Goal: Transaction & Acquisition: Purchase product/service

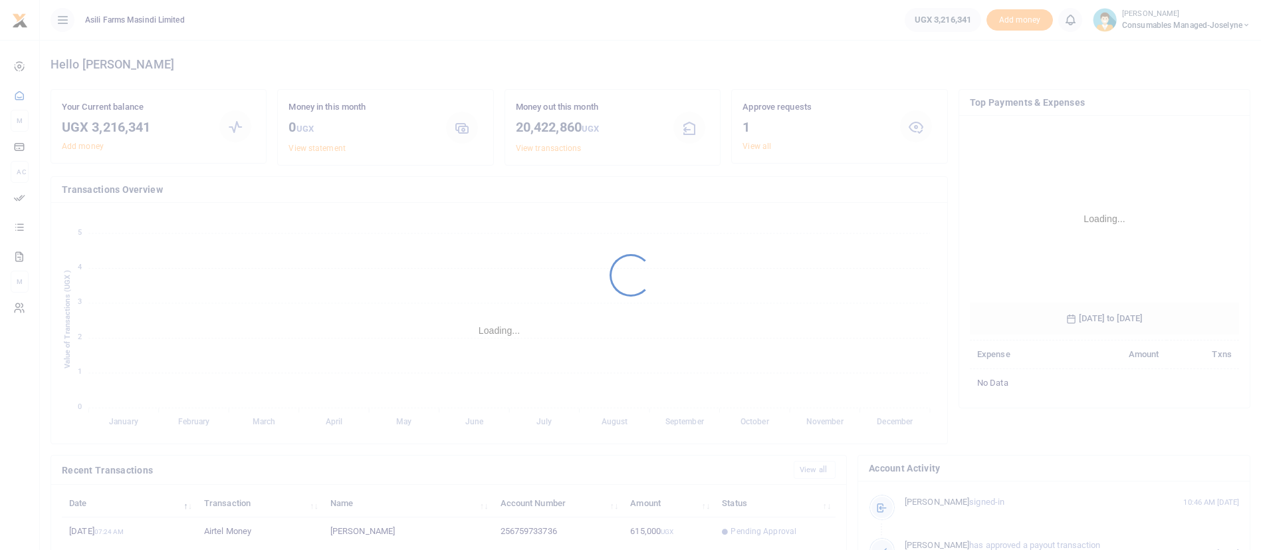
scroll to position [193, 255]
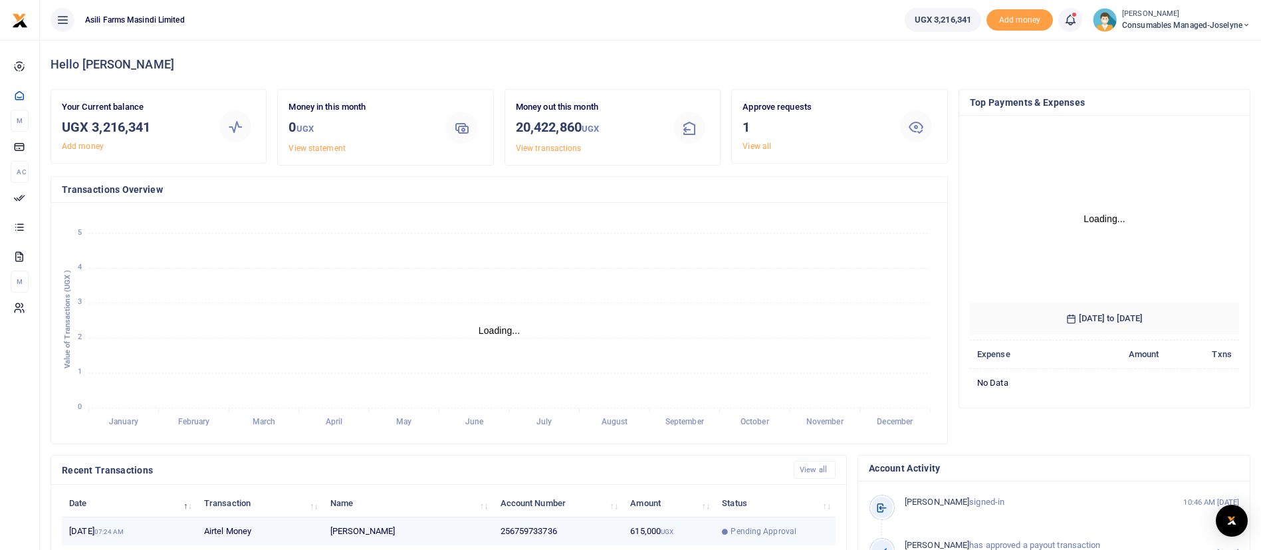
click at [745, 526] on span "Pending Approval" at bounding box center [764, 531] width 66 height 12
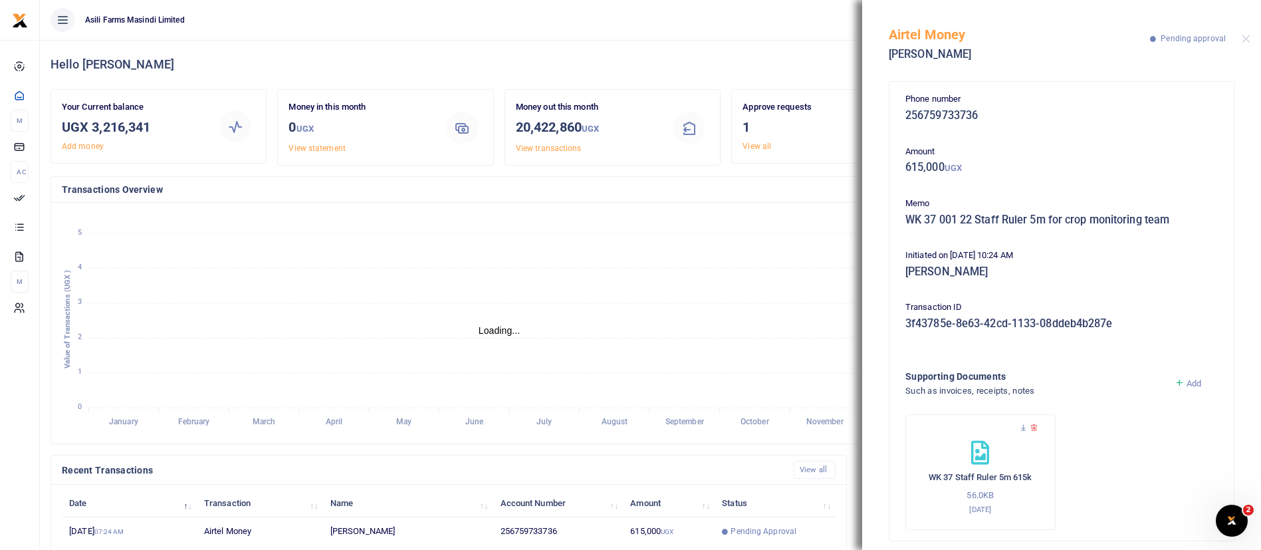
scroll to position [13, 0]
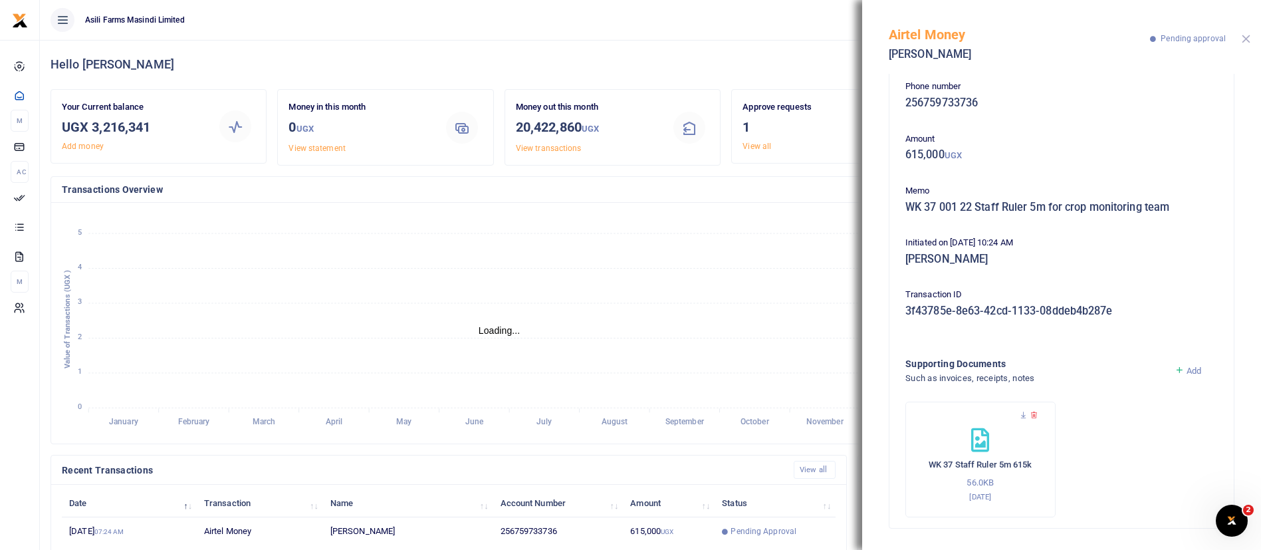
click at [1248, 41] on button "Close" at bounding box center [1246, 39] width 9 height 9
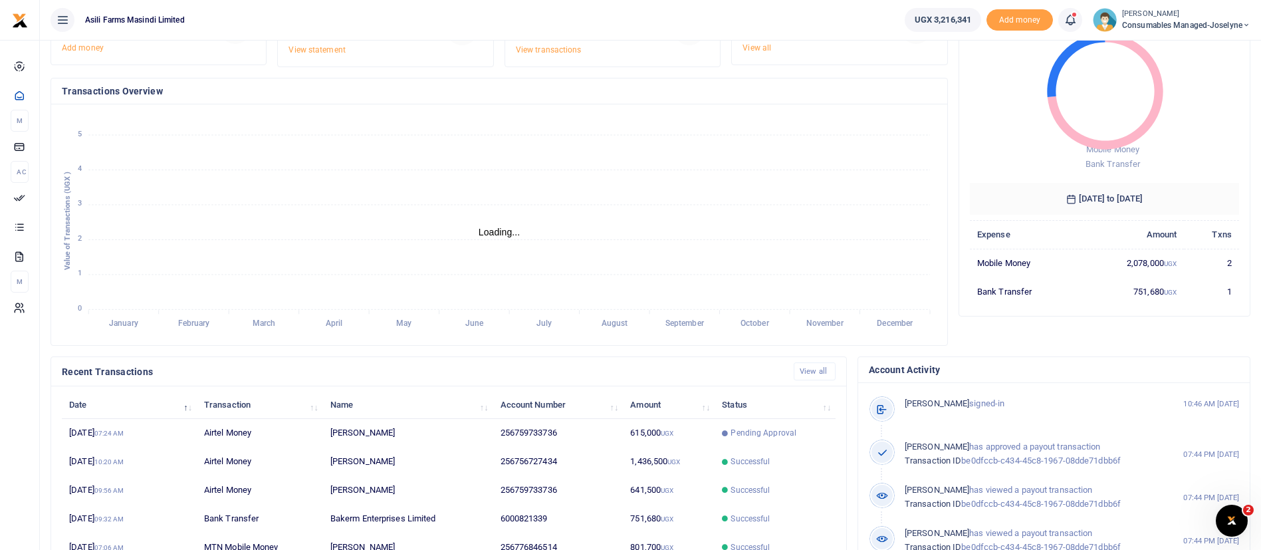
scroll to position [102, 0]
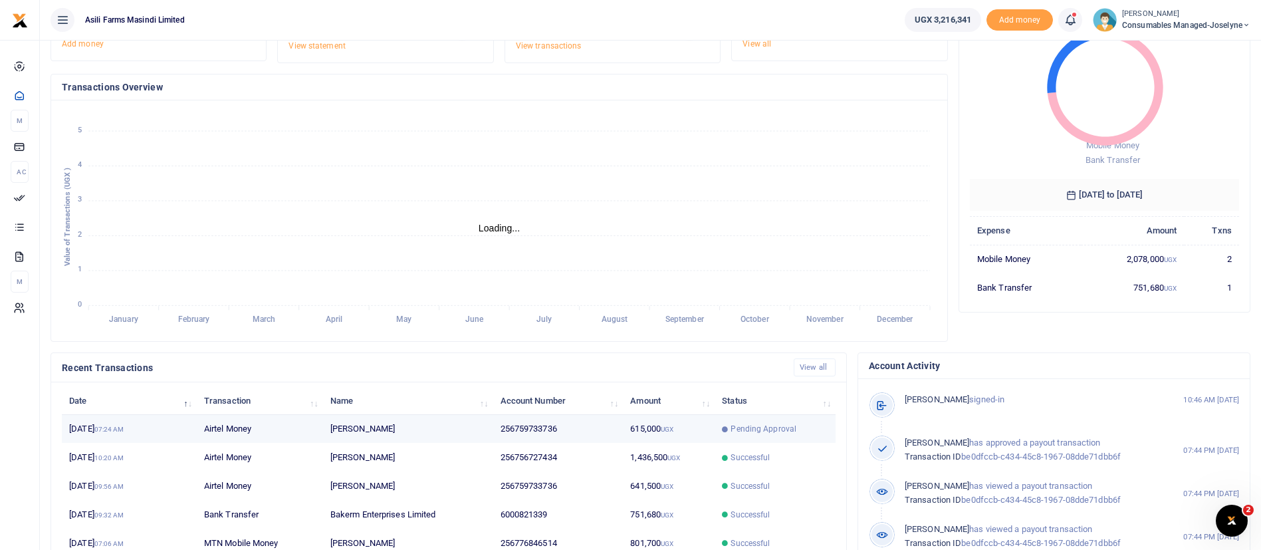
click at [723, 429] on icon at bounding box center [725, 429] width 6 height 6
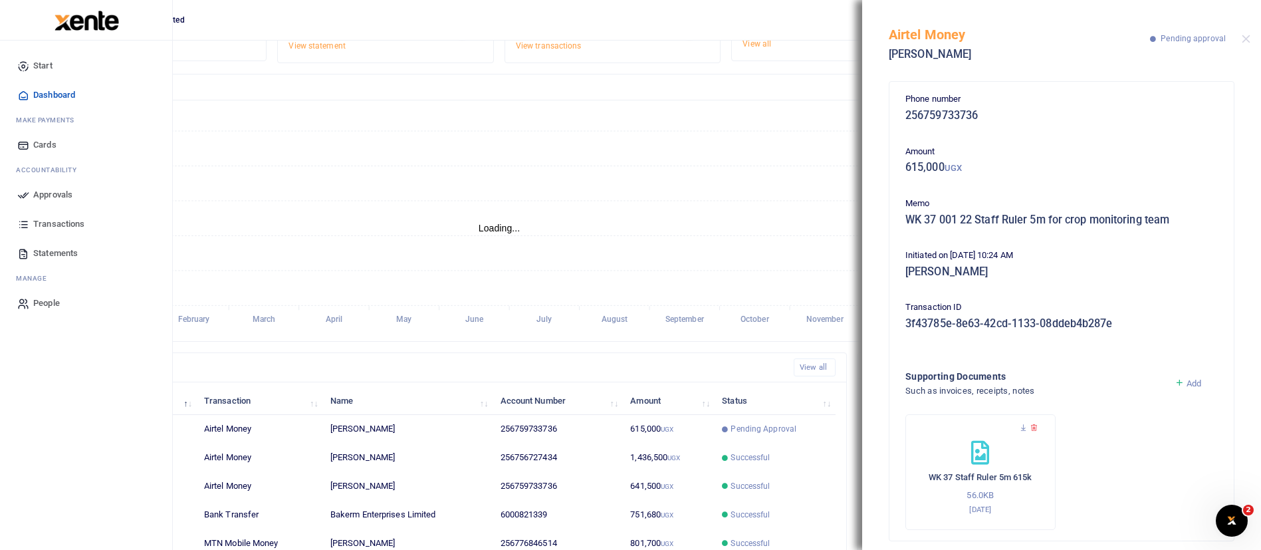
click at [69, 193] on span "Approvals" at bounding box center [52, 194] width 39 height 13
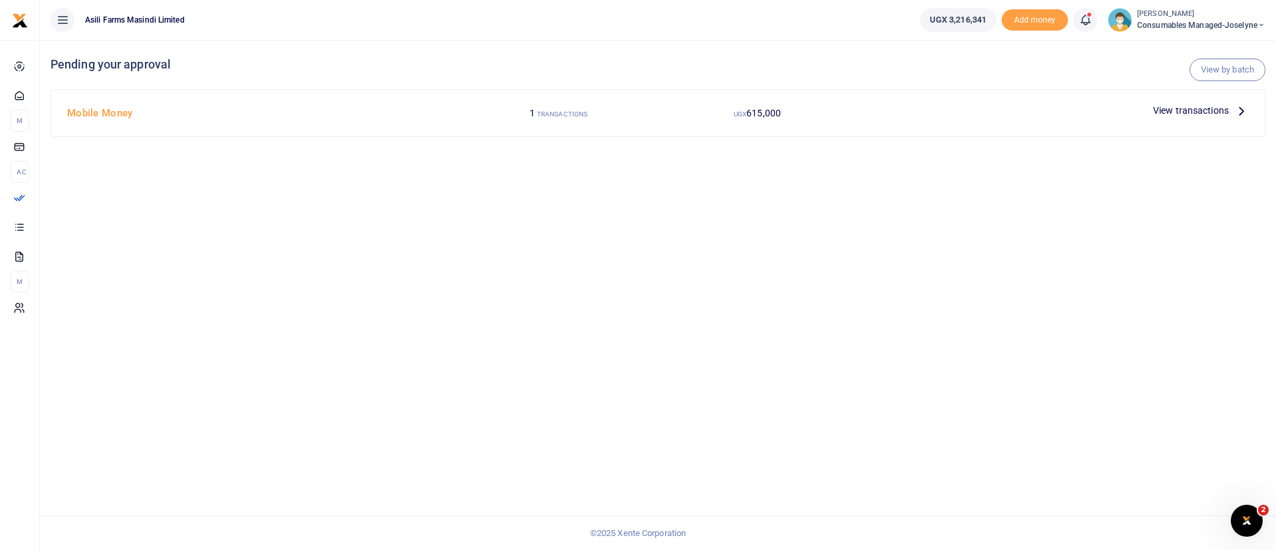
click at [1210, 104] on span "View transactions" at bounding box center [1191, 110] width 76 height 15
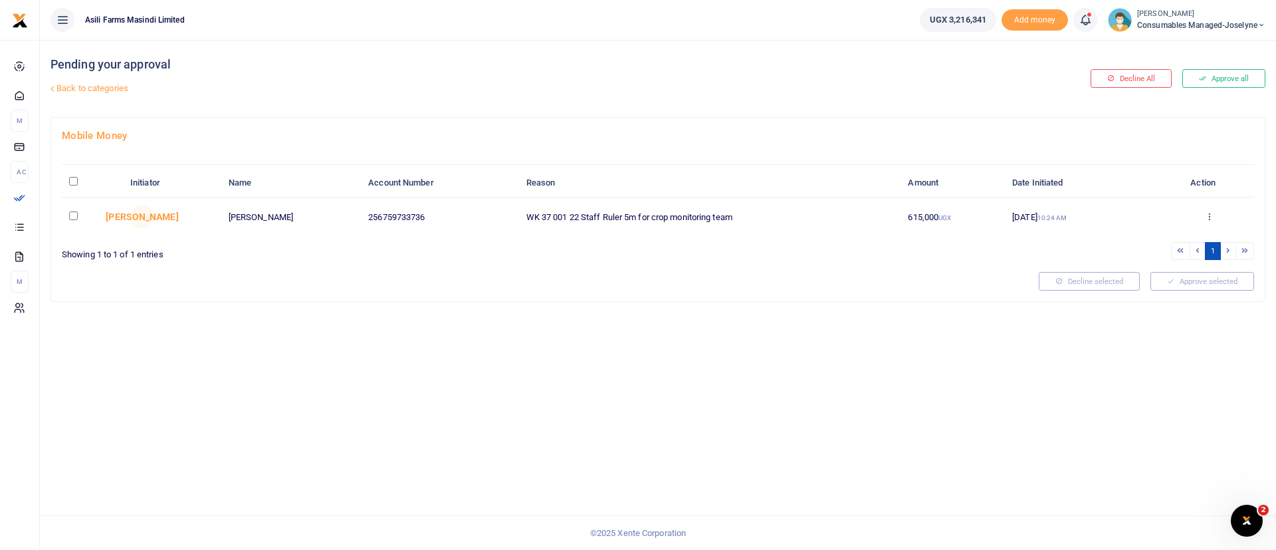
click at [77, 177] on input "\a \a : activate to sort column descending" at bounding box center [73, 181] width 9 height 9
checkbox input "true"
click at [1211, 283] on button "Approve selected (1)" at bounding box center [1197, 281] width 113 height 19
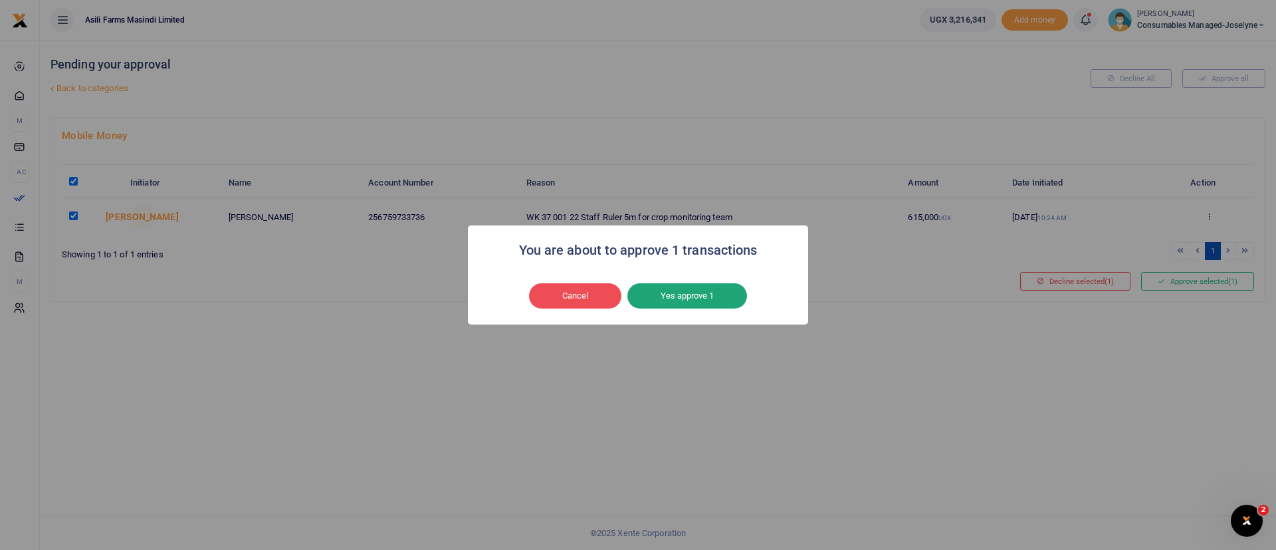
click at [707, 297] on button "Yes approve 1" at bounding box center [688, 295] width 120 height 25
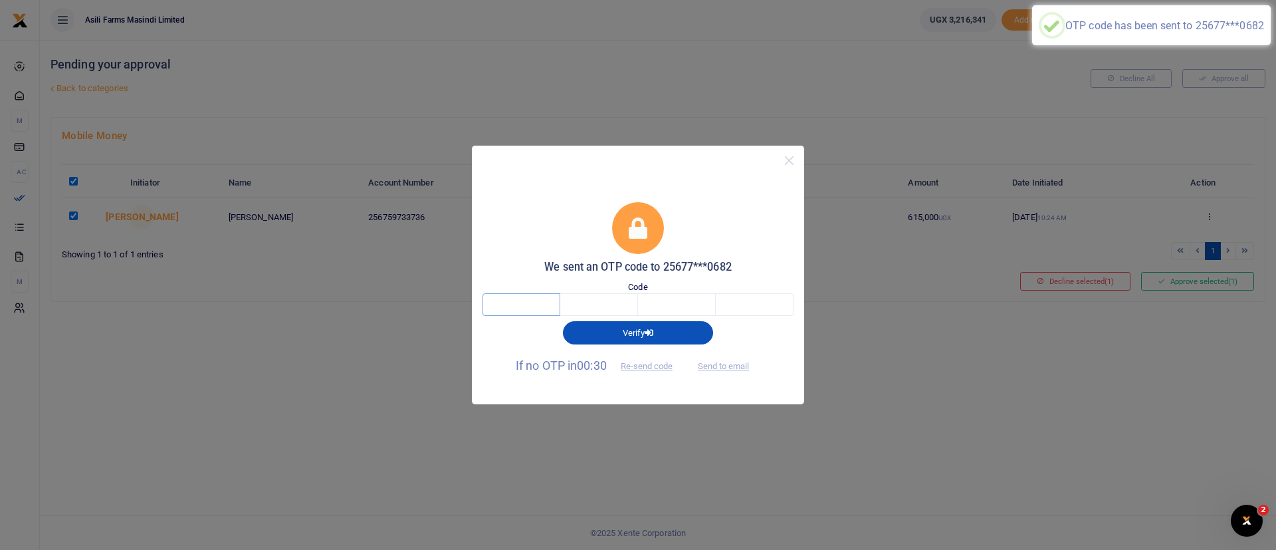
click at [538, 306] on input "text" at bounding box center [522, 304] width 78 height 23
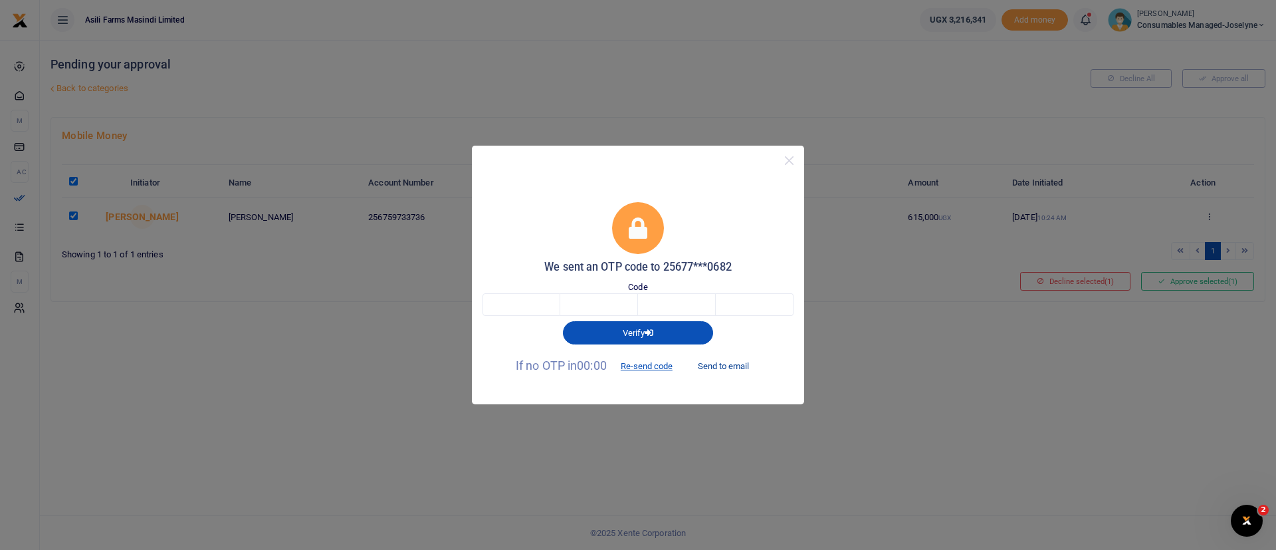
click at [739, 366] on button "Send to email" at bounding box center [724, 366] width 74 height 23
click at [536, 298] on input "text" at bounding box center [522, 304] width 78 height 23
type input "7"
type input "1"
type input "5"
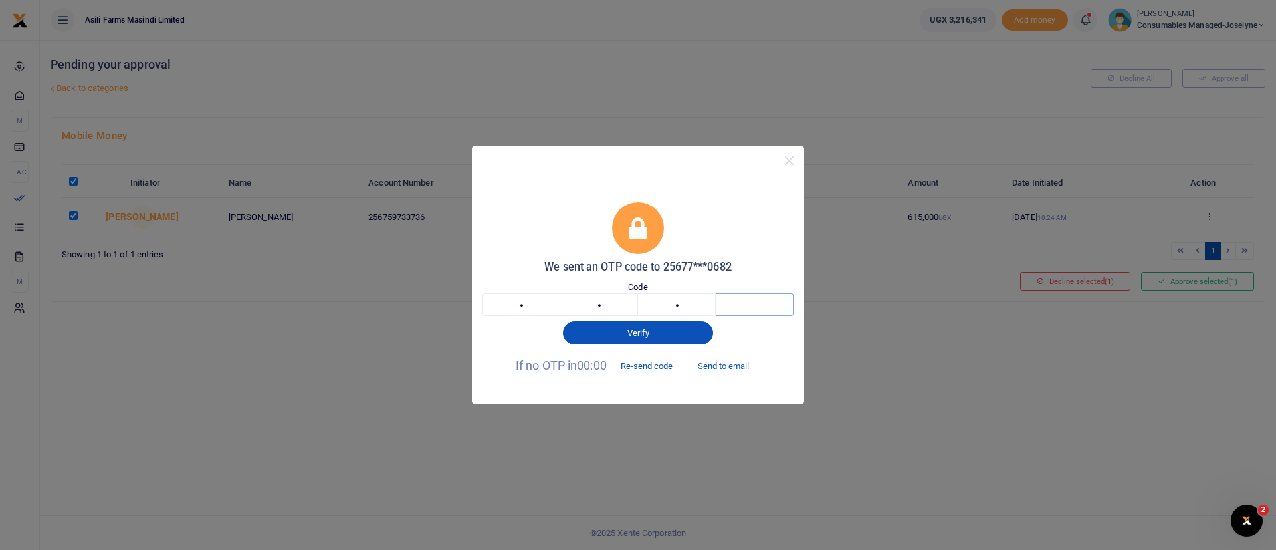
type input "0"
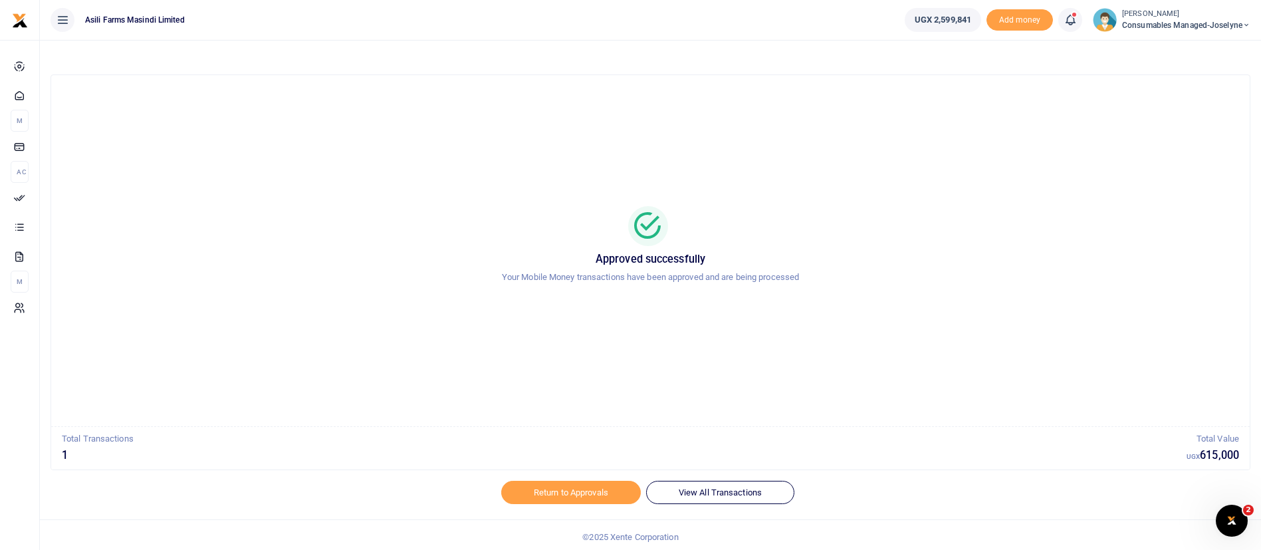
click at [1185, 31] on span "Consumables managed-Joselyne" at bounding box center [1186, 25] width 128 height 12
click at [1171, 51] on link "Switch accounts" at bounding box center [1199, 48] width 105 height 19
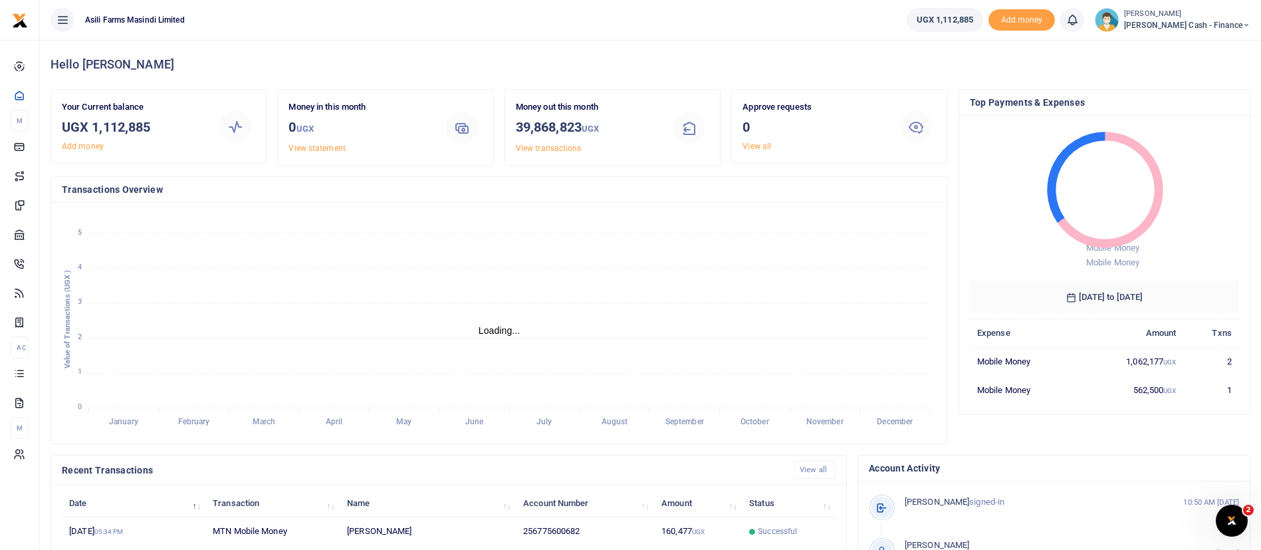
scroll to position [16, 16]
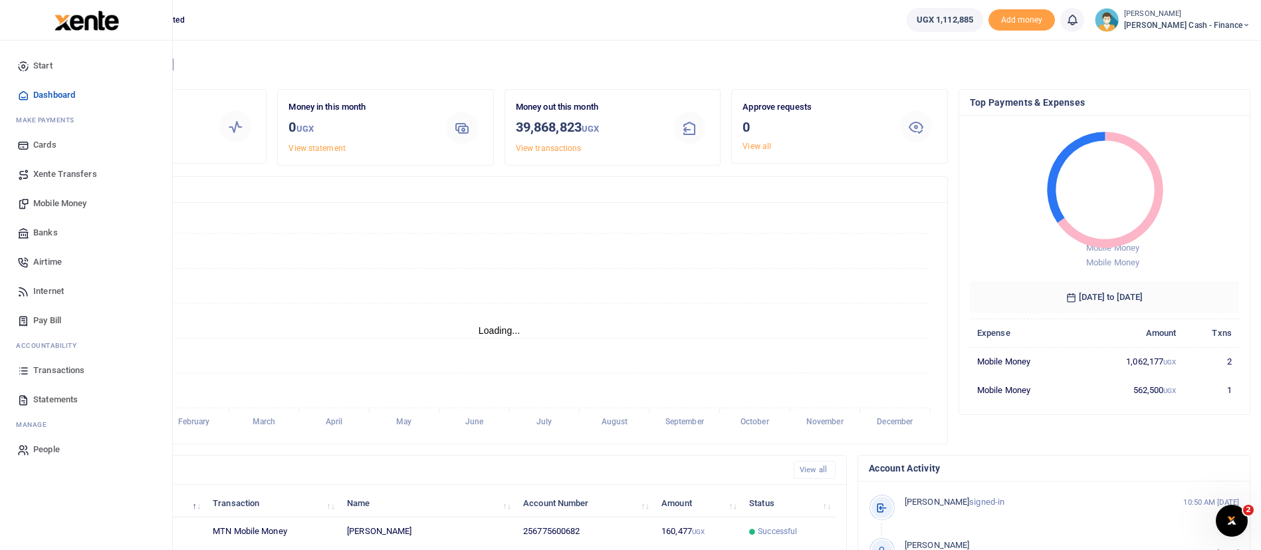
click at [72, 203] on span "Mobile Money" at bounding box center [59, 203] width 53 height 13
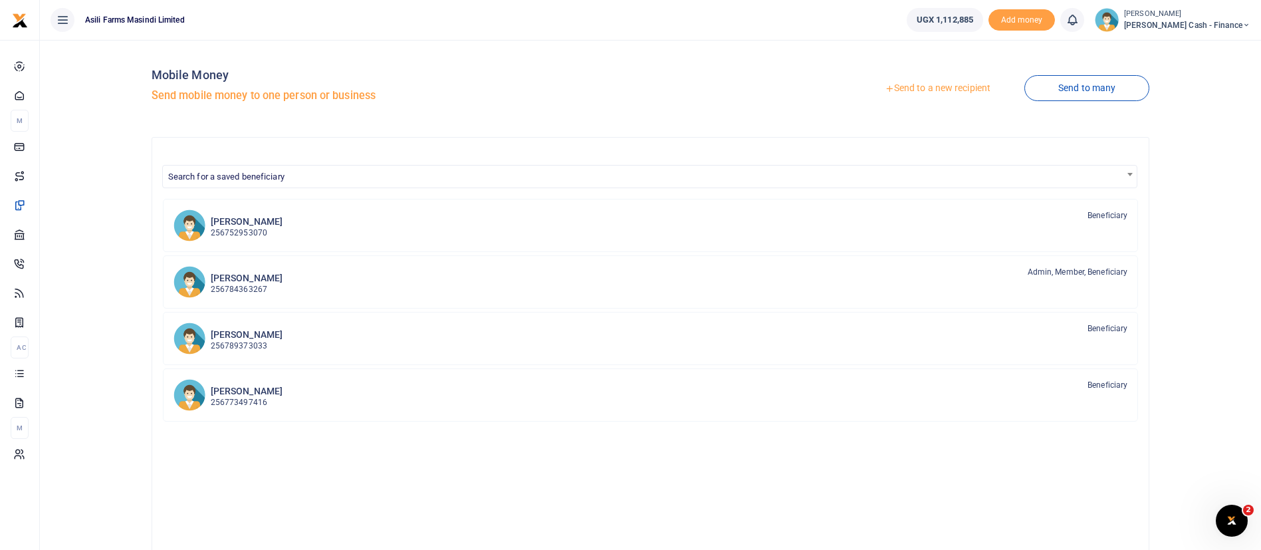
click at [934, 88] on link "Send to a new recipient" at bounding box center [938, 88] width 174 height 24
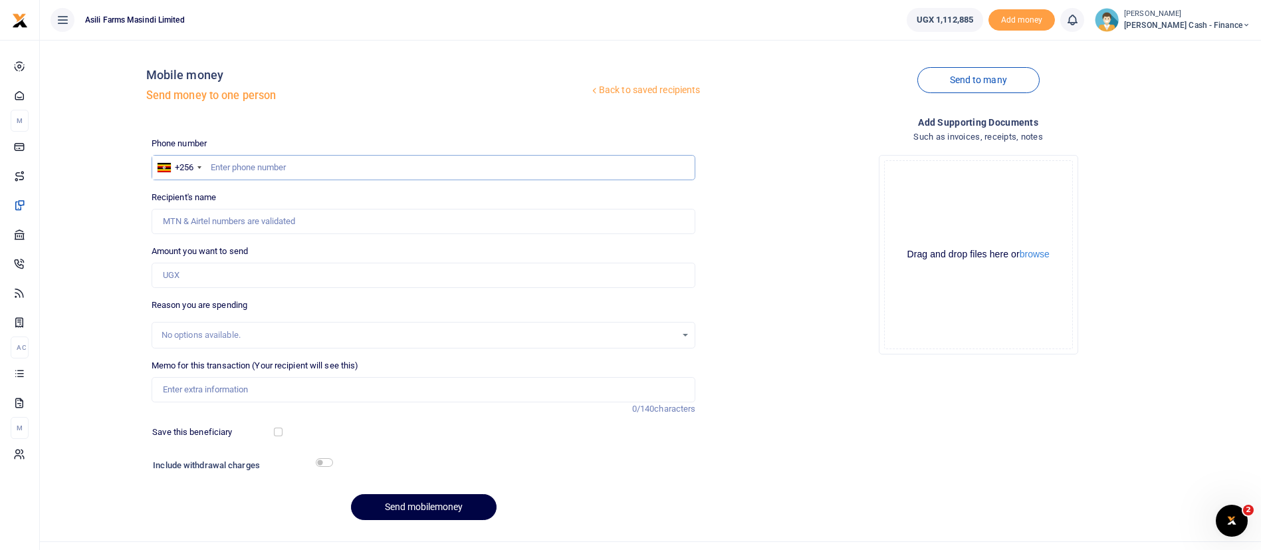
click at [293, 163] on input "text" at bounding box center [424, 167] width 544 height 25
type input "V"
paste input "256786107822"
type input "256786107822"
type input "Doreen Nanteza"
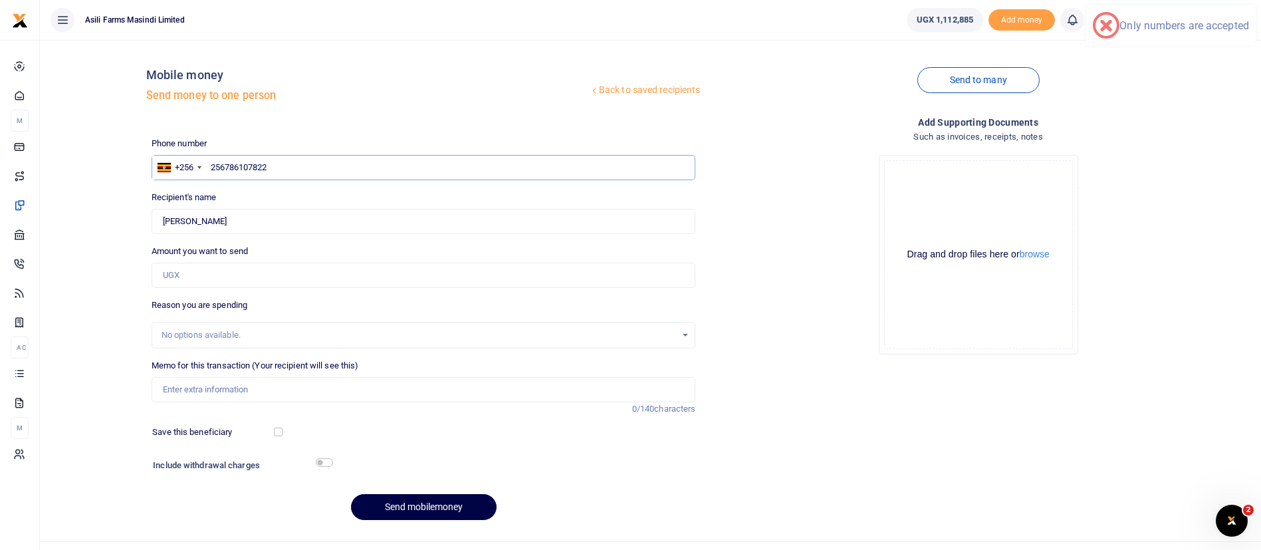
type input "256786107822"
click at [229, 271] on input "Amount you want to send" at bounding box center [424, 275] width 544 height 25
type input "120,000"
click at [218, 398] on input "Memo for this transaction (Your recipient will see this)" at bounding box center [424, 389] width 544 height 25
type input "f"
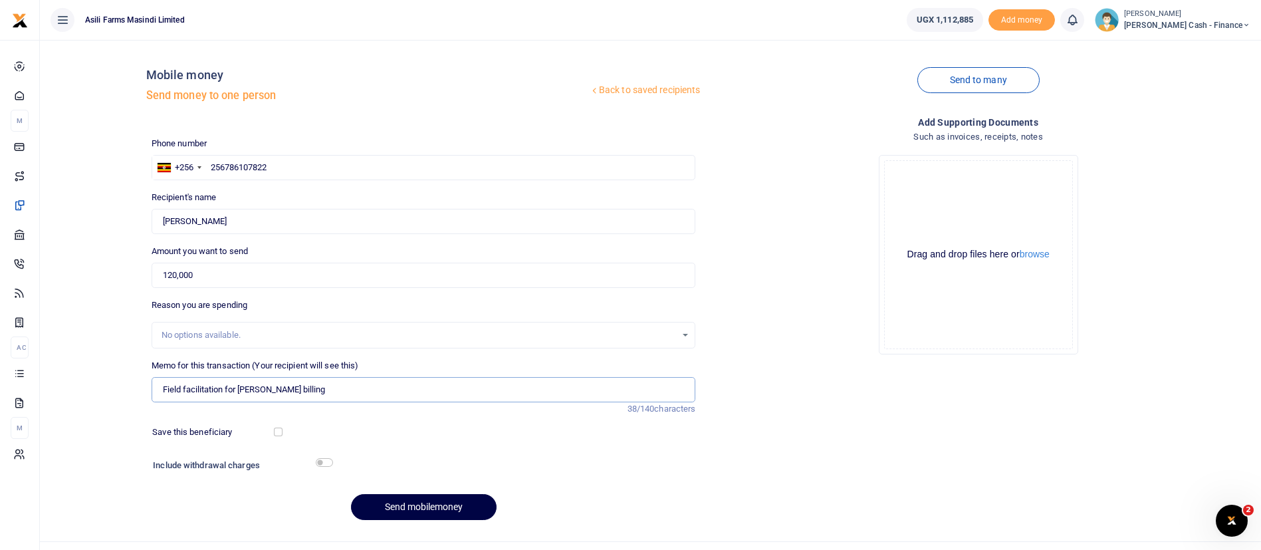
click at [275, 393] on input "Field facilitation for mandela billing" at bounding box center [424, 389] width 544 height 25
click at [344, 396] on input "Field facilitation for mandela Night shift billing" at bounding box center [424, 389] width 544 height 25
type input "Field facilitation for mandela Night shift billing Doreen N"
click at [425, 509] on button "Send mobilemoney" at bounding box center [424, 507] width 146 height 26
click at [234, 166] on input "text" at bounding box center [424, 167] width 544 height 25
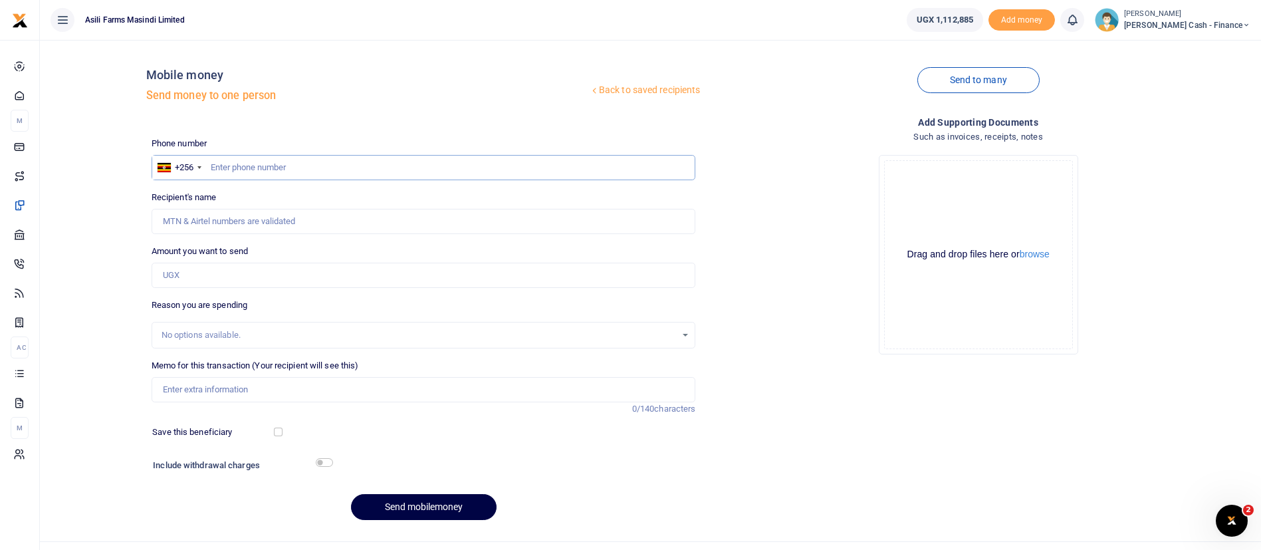
paste input "256775286920"
type input "256775286920"
type input "[PERSON_NAME]"
type input "256775286920"
click at [209, 272] on input "Amount you want to send" at bounding box center [424, 275] width 544 height 25
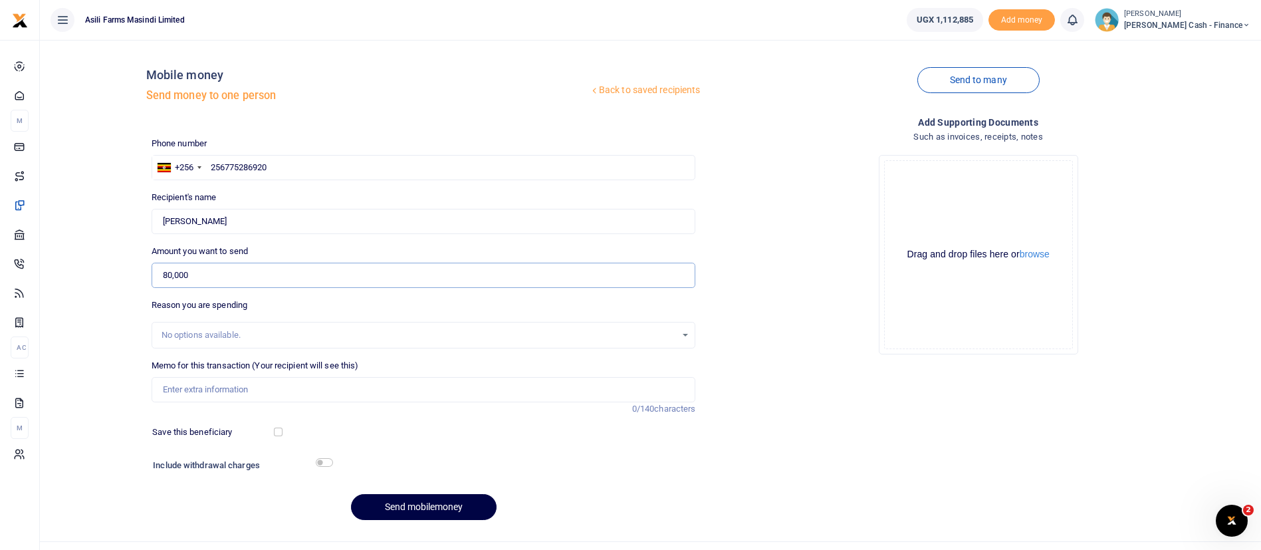
type input "80,000"
click at [201, 390] on input "Memo for this transaction (Your recipient will see this)" at bounding box center [424, 389] width 544 height 25
type input "Field facilitation for mandela Night shift billing Didas Mugume"
click at [1048, 249] on button "browse" at bounding box center [1035, 254] width 30 height 10
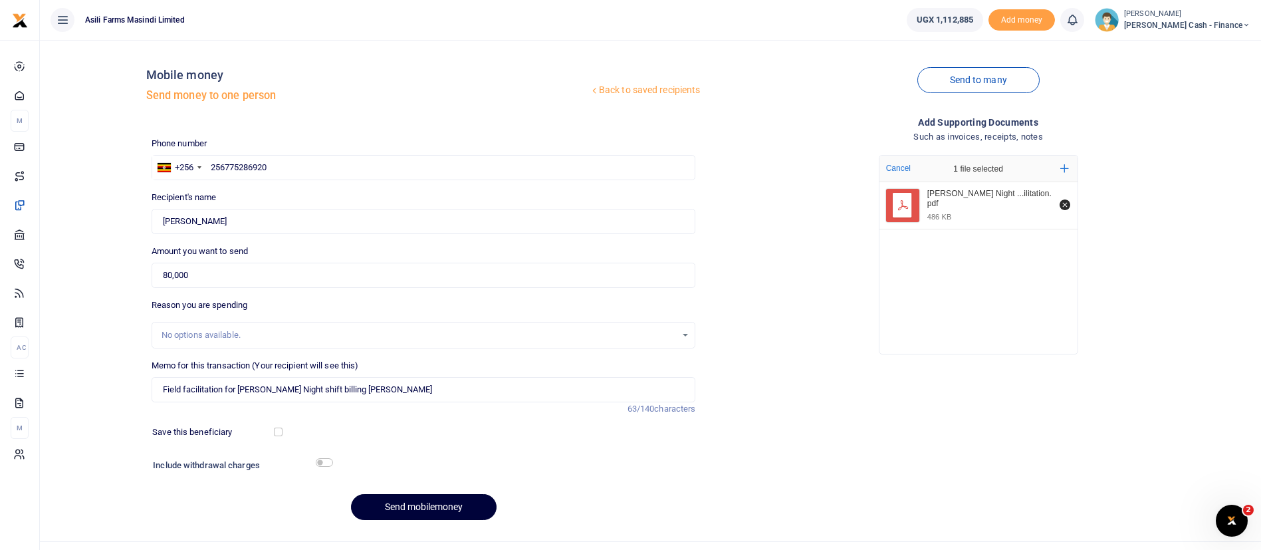
click at [448, 497] on button "Send mobilemoney" at bounding box center [424, 507] width 146 height 26
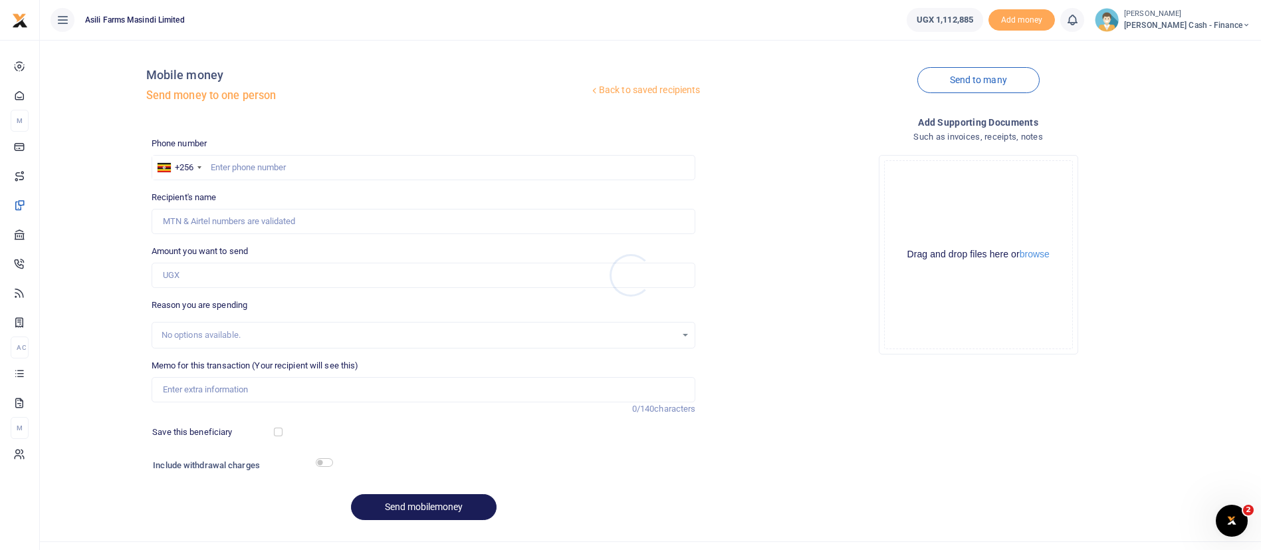
click at [221, 172] on div at bounding box center [630, 275] width 1261 height 550
click at [231, 176] on input "text" at bounding box center [424, 167] width 544 height 25
type input "775600682"
type input "[PERSON_NAME]"
type input "775600682"
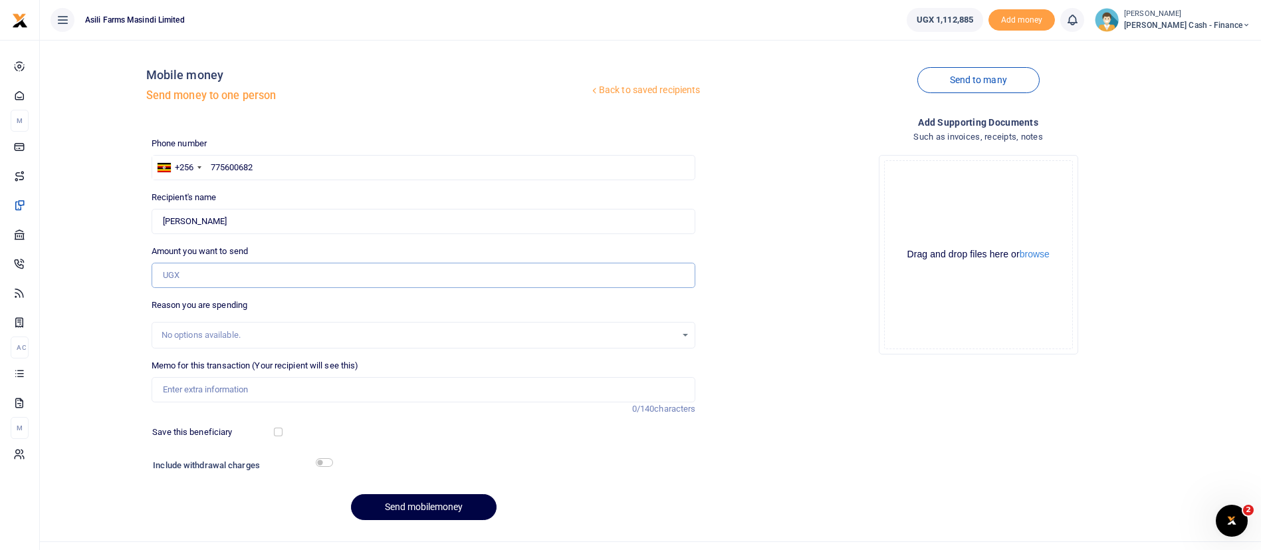
click at [220, 277] on input "Amount you want to send" at bounding box center [424, 275] width 544 height 25
type input "560,000"
click at [201, 380] on input "Memo for this transaction (Your recipient will see this)" at bounding box center [424, 389] width 544 height 25
type input "Field faciliation for [PERSON_NAME] night shift billing"
click at [1050, 251] on button "browse" at bounding box center [1035, 254] width 30 height 10
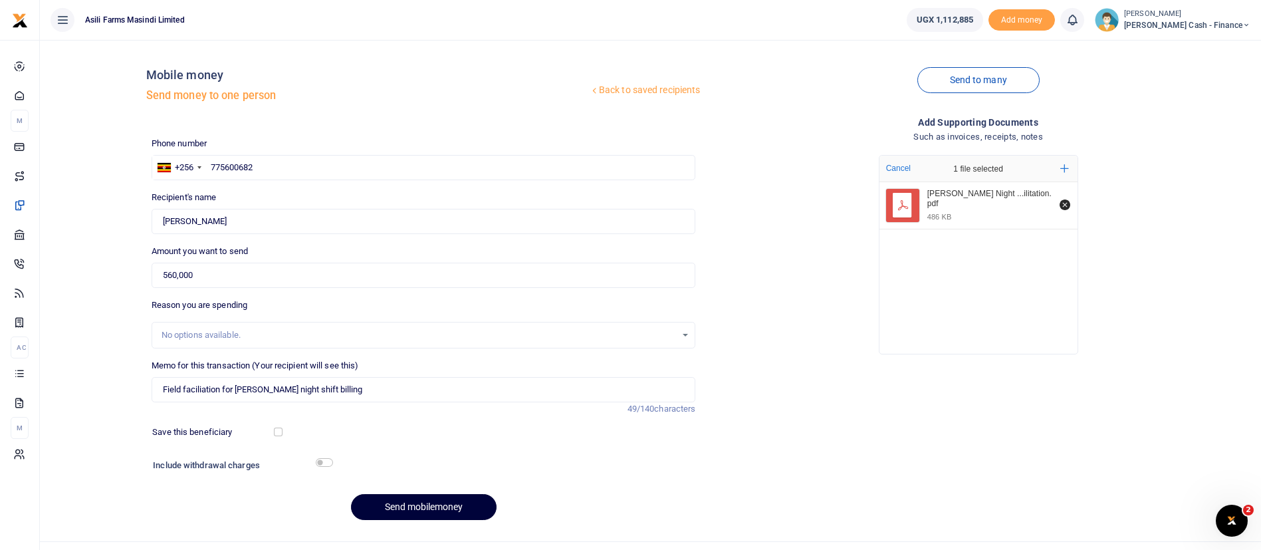
click at [430, 497] on button "Send mobilemoney" at bounding box center [424, 507] width 146 height 26
